Goal: Feedback & Contribution: Contribute content

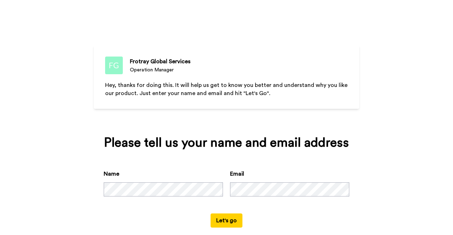
click at [232, 223] on button "Let's go" at bounding box center [227, 221] width 32 height 14
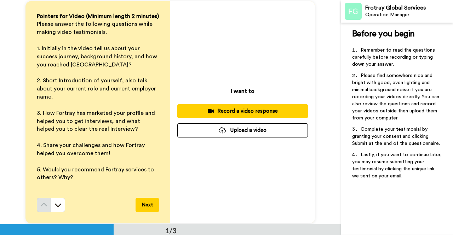
click at [243, 108] on div "Record a video response" at bounding box center [242, 111] width 119 height 7
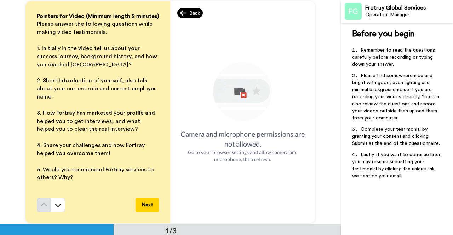
click at [190, 13] on span "Back" at bounding box center [194, 13] width 11 height 7
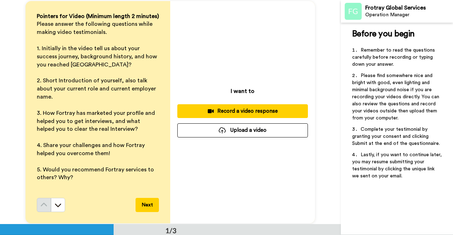
click at [256, 113] on div "Record a video response" at bounding box center [242, 111] width 119 height 7
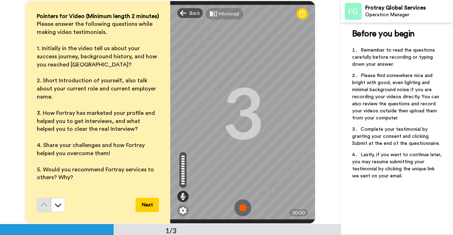
click at [240, 206] on img at bounding box center [242, 208] width 17 height 17
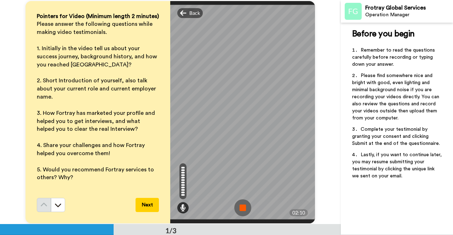
click at [241, 203] on img at bounding box center [242, 208] width 17 height 17
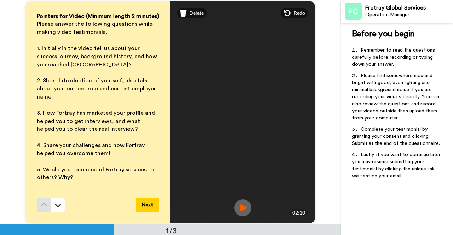
click at [240, 202] on img at bounding box center [242, 208] width 17 height 17
click at [149, 199] on button "Next" at bounding box center [147, 205] width 23 height 14
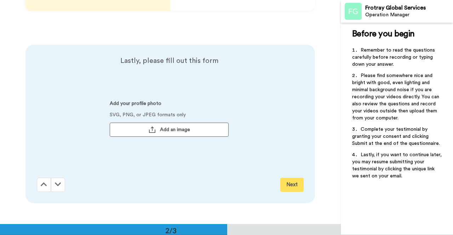
scroll to position [225, 0]
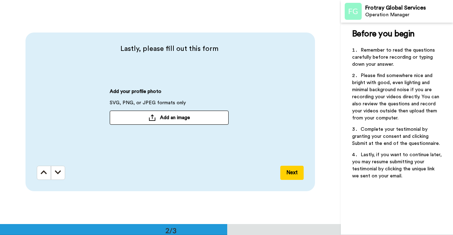
click at [295, 174] on button "Next" at bounding box center [291, 173] width 23 height 14
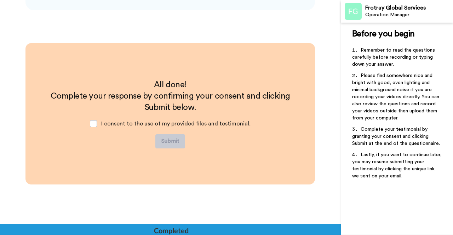
scroll to position [408, 0]
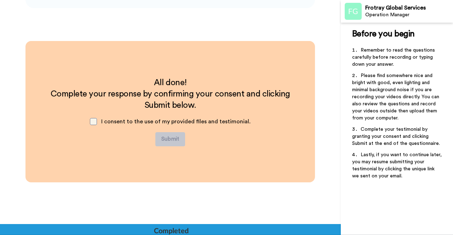
click at [94, 124] on span at bounding box center [93, 121] width 7 height 7
click at [166, 139] on button "Submit" at bounding box center [170, 139] width 30 height 14
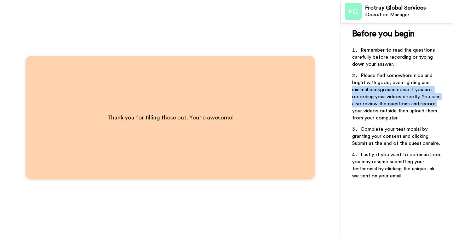
drag, startPoint x: 453, startPoint y: 105, endPoint x: 453, endPoint y: 76, distance: 29.0
click at [453, 82] on div "Before you begin ﻿ Remember to read the questions carefully before recording or…" at bounding box center [397, 129] width 112 height 213
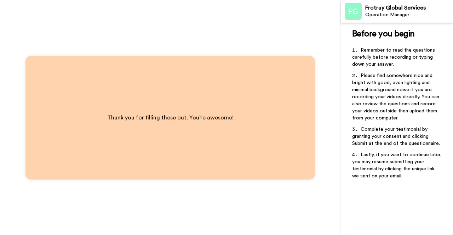
click at [315, 43] on div "Thank you for filling these out. You’re awesome!" at bounding box center [170, 117] width 341 height 235
click at [353, 10] on img at bounding box center [353, 11] width 17 height 17
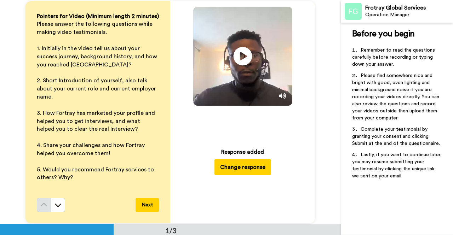
click at [243, 58] on icon at bounding box center [243, 56] width 19 height 19
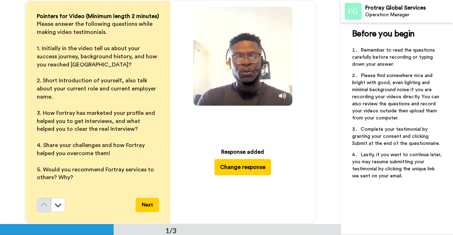
drag, startPoint x: 341, startPoint y: 45, endPoint x: 336, endPoint y: 39, distance: 7.4
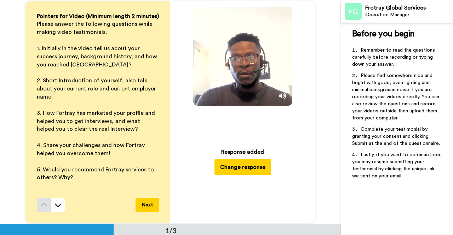
click at [339, 41] on div "Frotray Global Services Operation Manager Before you begin ﻿ Remember to read t…" at bounding box center [226, 117] width 453 height 235
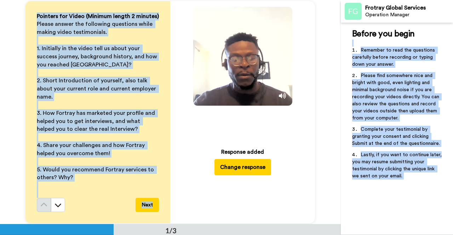
drag, startPoint x: 261, startPoint y: 57, endPoint x: 332, endPoint y: 27, distance: 76.7
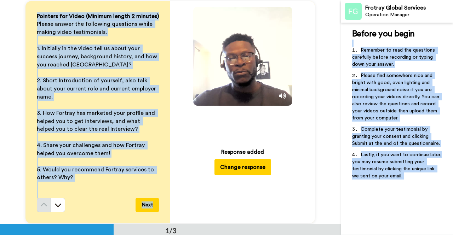
click at [332, 27] on div "Pointers for Video (Minimum length 2 minutes) Please answer the following quest…" at bounding box center [170, 112] width 341 height 224
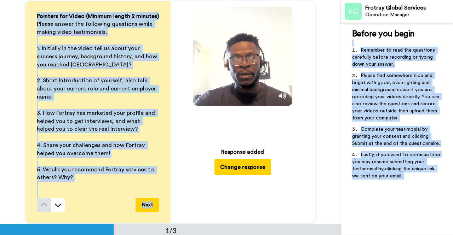
click at [341, 47] on div "Before you begin ﻿ Remember to read the questions carefully before recording or…" at bounding box center [397, 129] width 112 height 213
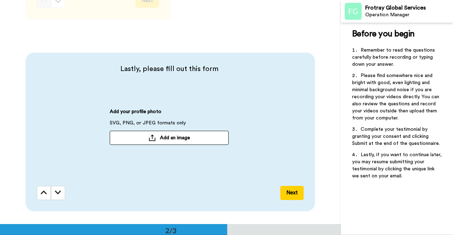
scroll to position [207, 0]
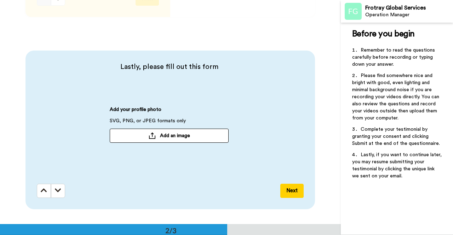
drag, startPoint x: 286, startPoint y: 194, endPoint x: 289, endPoint y: 192, distance: 3.6
click at [286, 194] on button "Next" at bounding box center [291, 191] width 23 height 14
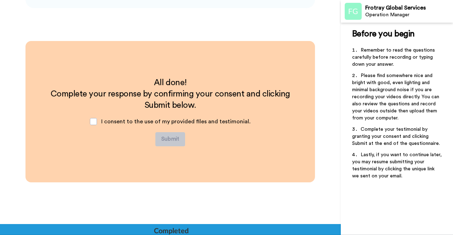
scroll to position [408, 0]
click at [97, 123] on span at bounding box center [93, 121] width 7 height 7
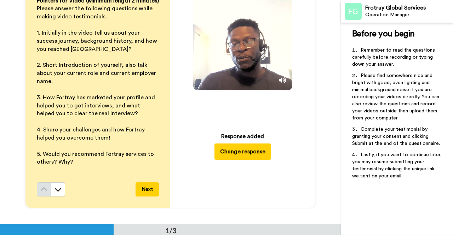
scroll to position [12, 0]
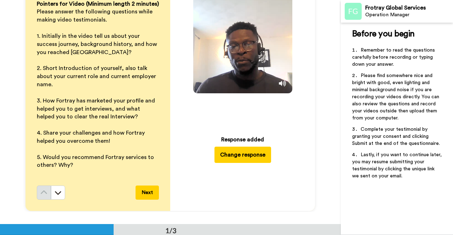
click at [240, 53] on icon at bounding box center [243, 43] width 19 height 19
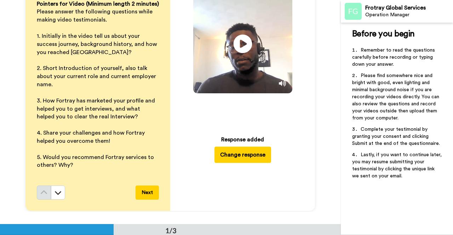
click at [240, 44] on icon at bounding box center [243, 43] width 19 height 19
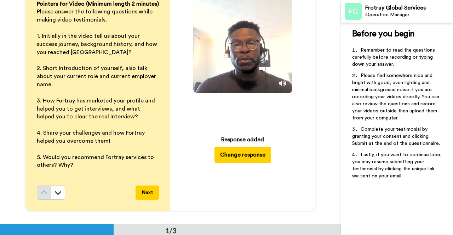
scroll to position [0, 0]
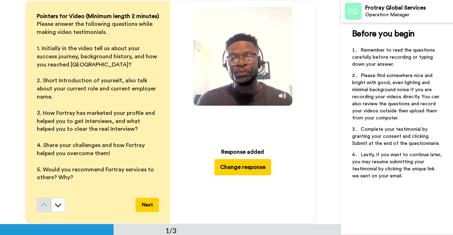
click at [249, 62] on icon at bounding box center [243, 56] width 19 height 19
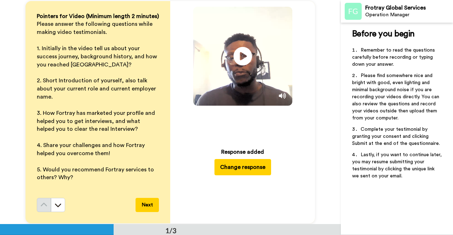
click at [248, 62] on icon at bounding box center [243, 56] width 19 height 19
click at [242, 73] on icon "Play/Pause" at bounding box center [243, 56] width 19 height 34
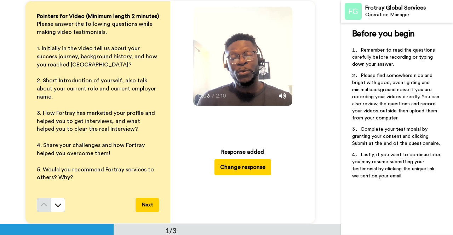
click at [314, 123] on div "Pointers for Video (Minimum length 2 minutes) Please answer the following quest…" at bounding box center [170, 112] width 341 height 224
click at [11, 66] on div "Pointers for Video (Minimum length 2 minutes) Please answer the following quest…" at bounding box center [170, 112] width 341 height 224
